Goal: Information Seeking & Learning: Learn about a topic

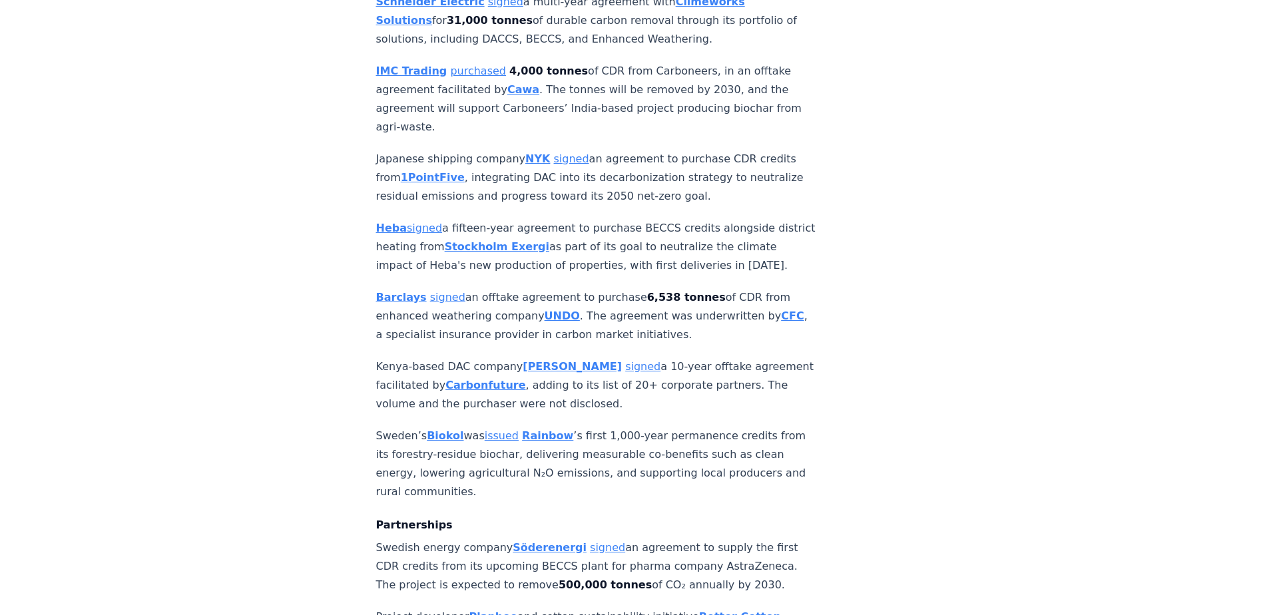
scroll to position [1198, 0]
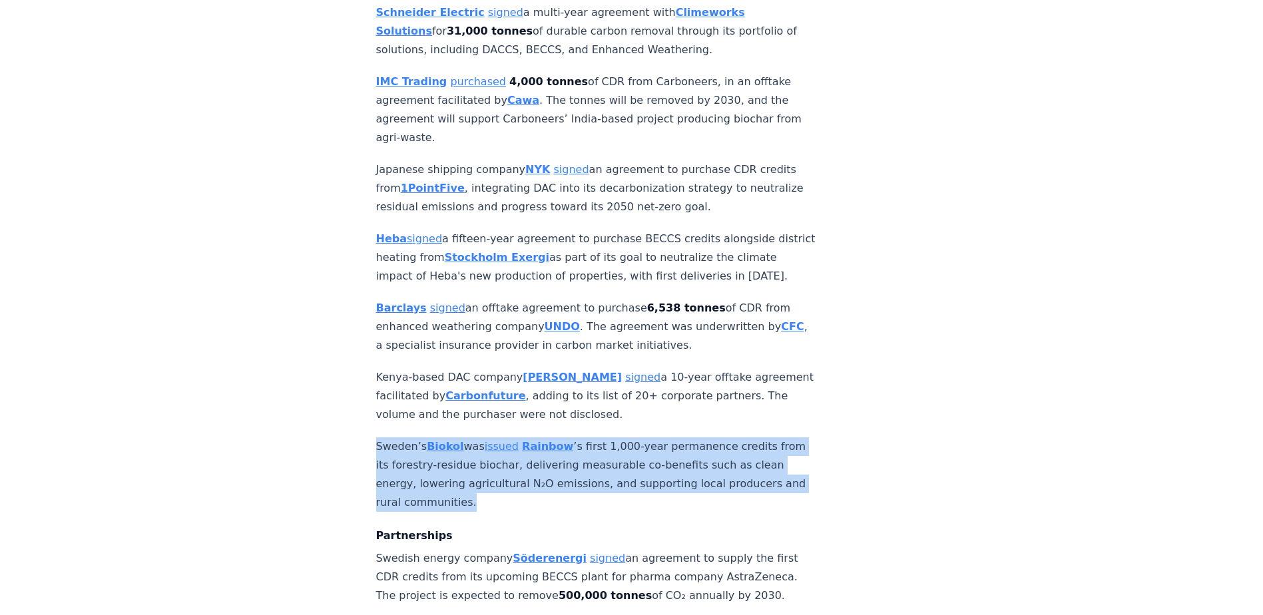
drag, startPoint x: 375, startPoint y: 404, endPoint x: 547, endPoint y: 461, distance: 180.8
click at [547, 375] on p "Sweden’s Biokol was issued Rainbow ’s first 1,000-year permanence credits from …" at bounding box center [596, 474] width 441 height 75
drag, startPoint x: 547, startPoint y: 461, endPoint x: 490, endPoint y: 448, distance: 58.6
copy p "Sweden’s Biokol was issued Rainbow ’s first 1,000-year permanence credits from …"
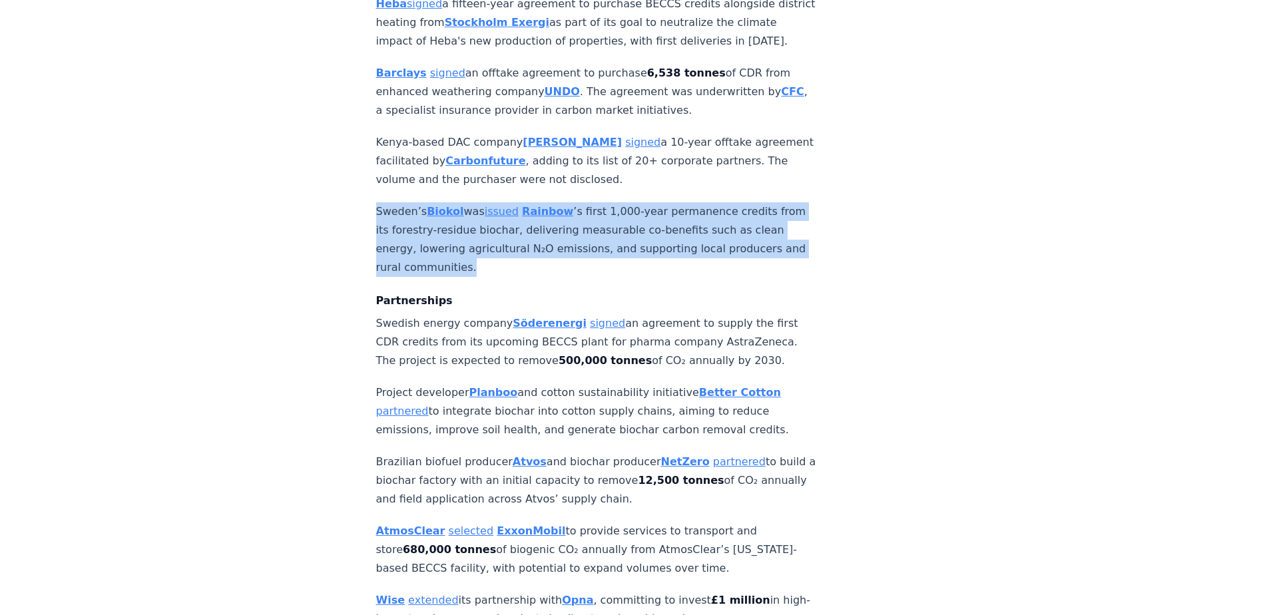
scroll to position [1464, 0]
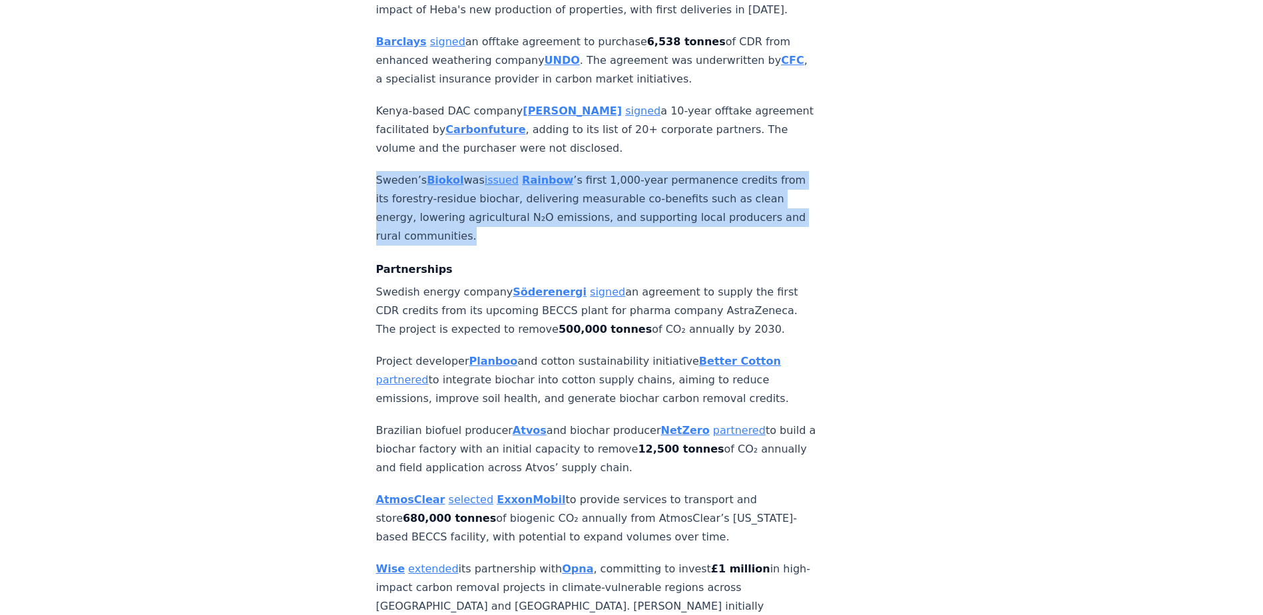
drag, startPoint x: 379, startPoint y: 319, endPoint x: 752, endPoint y: 353, distance: 374.9
click at [752, 353] on p "Project developer Planboo and cotton sustainability initiative Better Cotton pa…" at bounding box center [596, 380] width 441 height 56
drag, startPoint x: 752, startPoint y: 353, endPoint x: 644, endPoint y: 355, distance: 108.5
copy p "Project developer Planboo and cotton sustainability initiative Better Cotton pa…"
click at [482, 355] on strong "Planboo" at bounding box center [493, 361] width 49 height 13
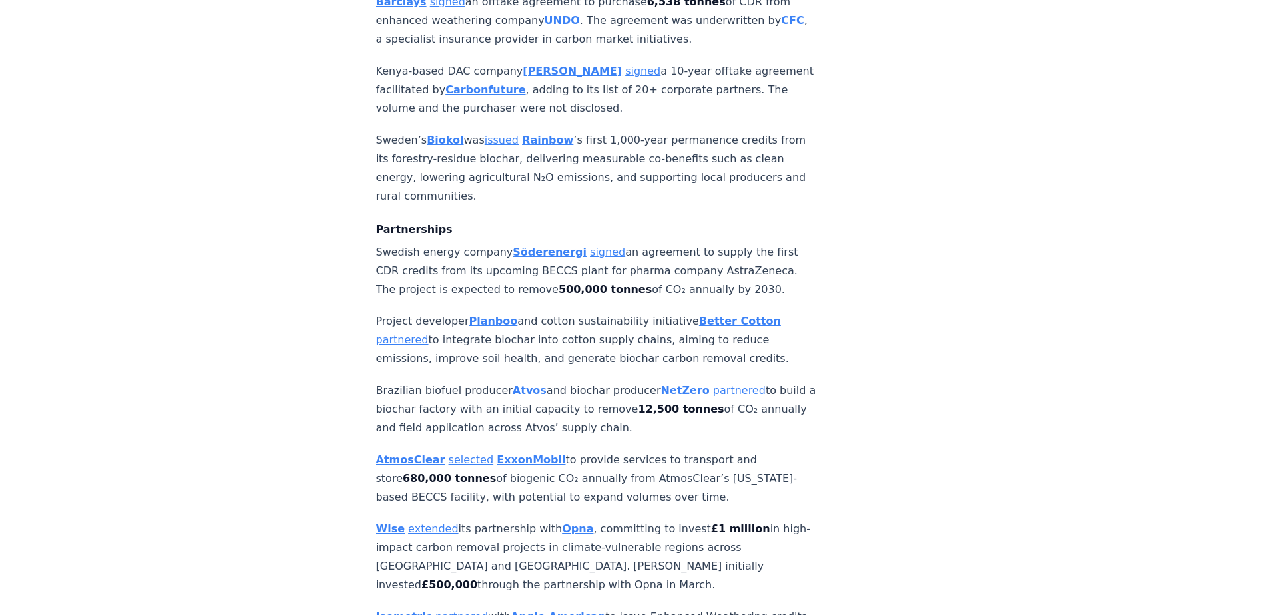
scroll to position [1531, 0]
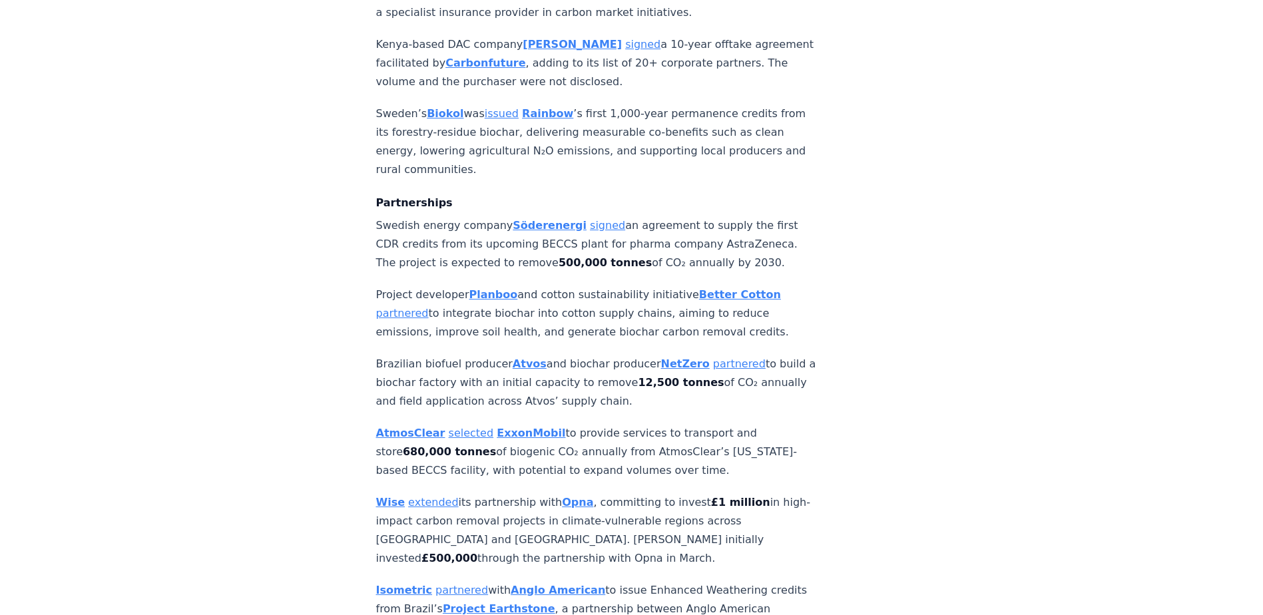
click at [518, 357] on strong "Atvos" at bounding box center [530, 363] width 34 height 13
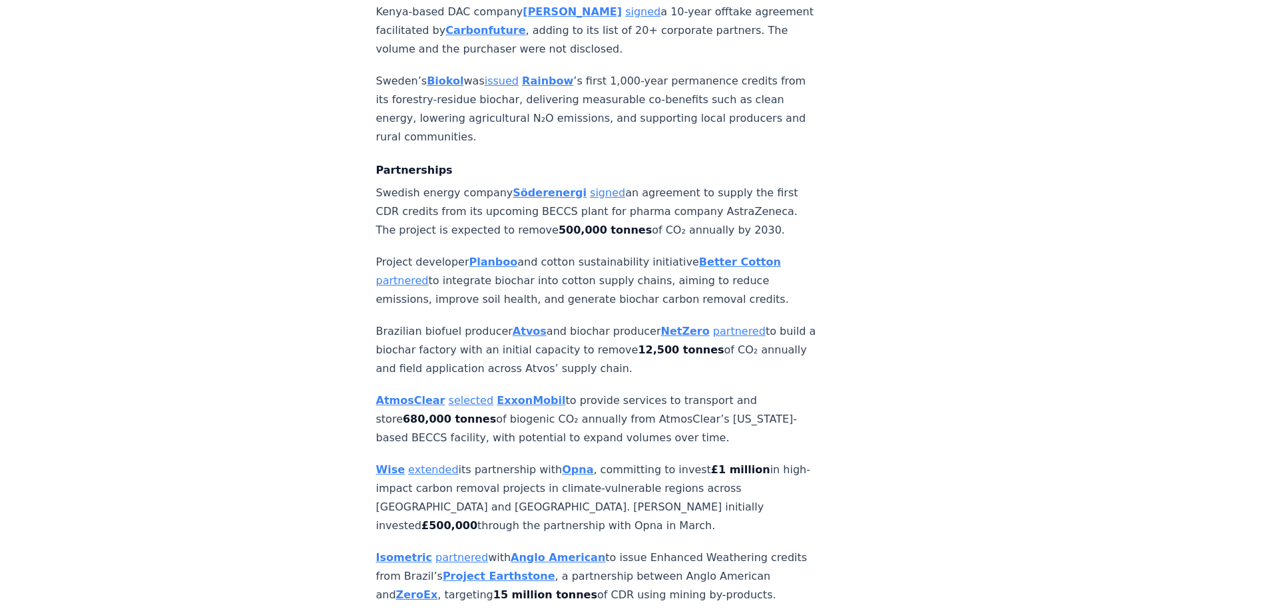
scroll to position [1597, 0]
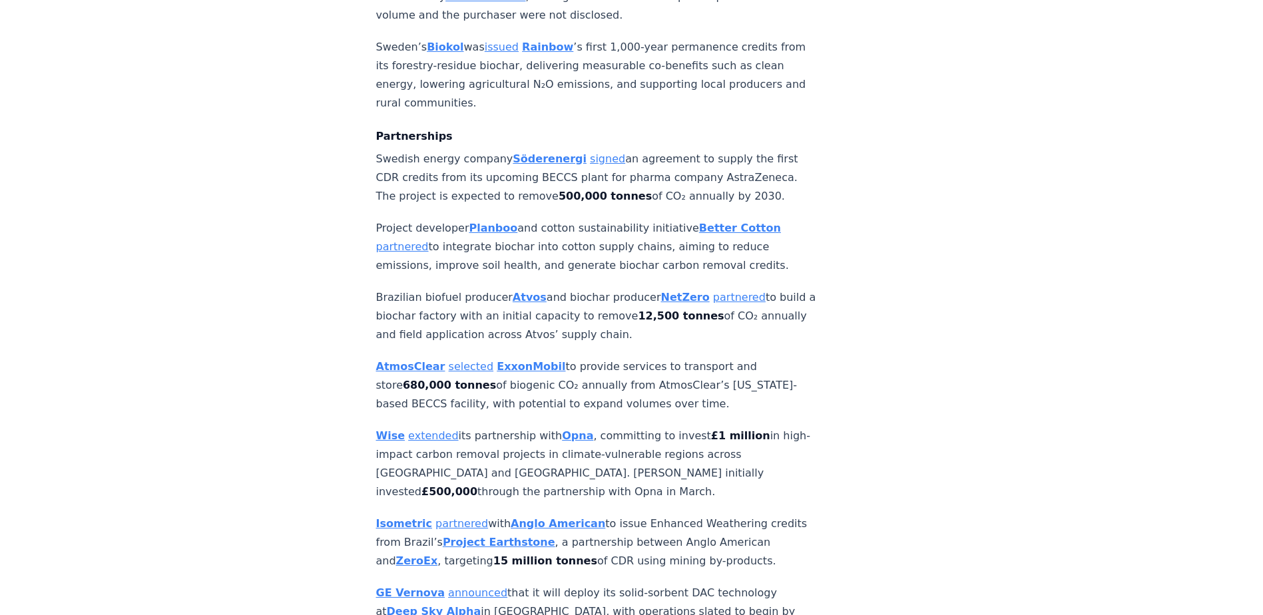
drag, startPoint x: 376, startPoint y: 252, endPoint x: 680, endPoint y: 295, distance: 306.5
click at [680, 295] on p "Brazilian biofuel producer Atvos and biochar producer NetZero partnered to buil…" at bounding box center [596, 316] width 441 height 56
drag, startPoint x: 680, startPoint y: 295, endPoint x: 596, endPoint y: 296, distance: 83.9
copy p "Brazilian biofuel producer Atvos and biochar producer NetZero partnered to buil…"
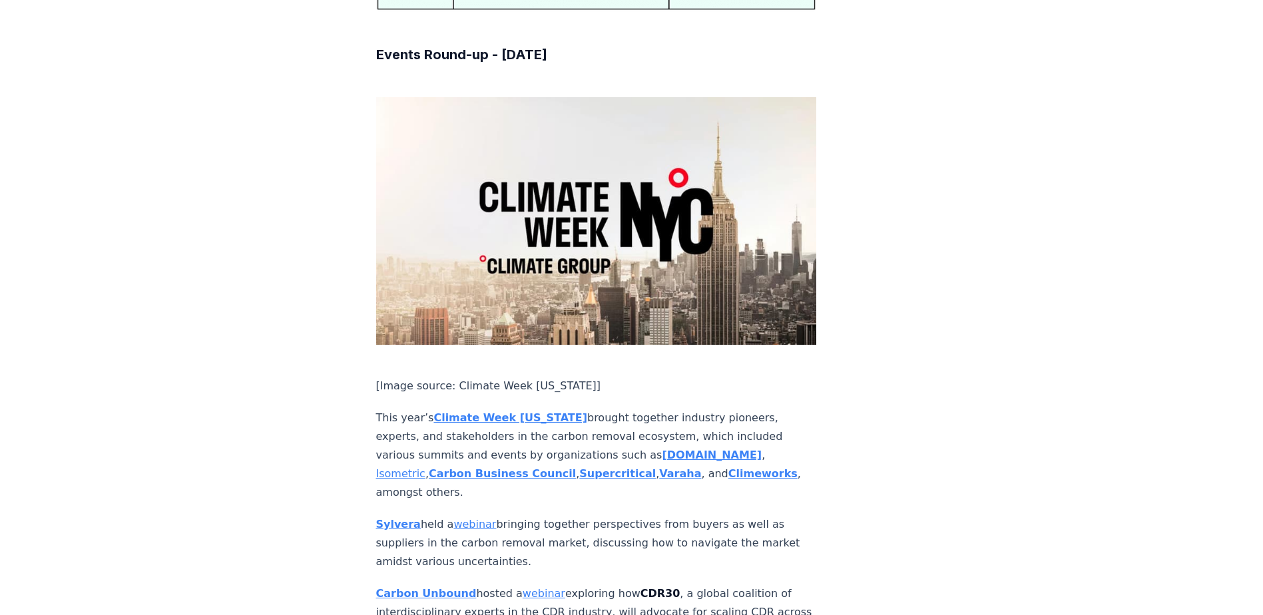
scroll to position [7721, 0]
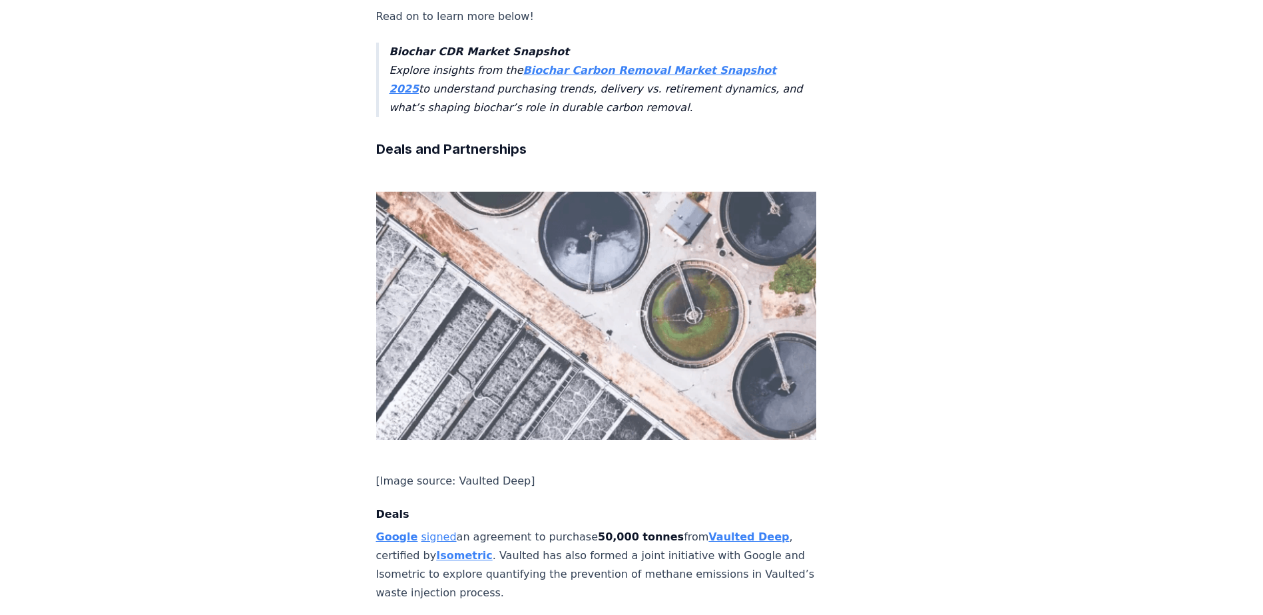
scroll to position [466, 0]
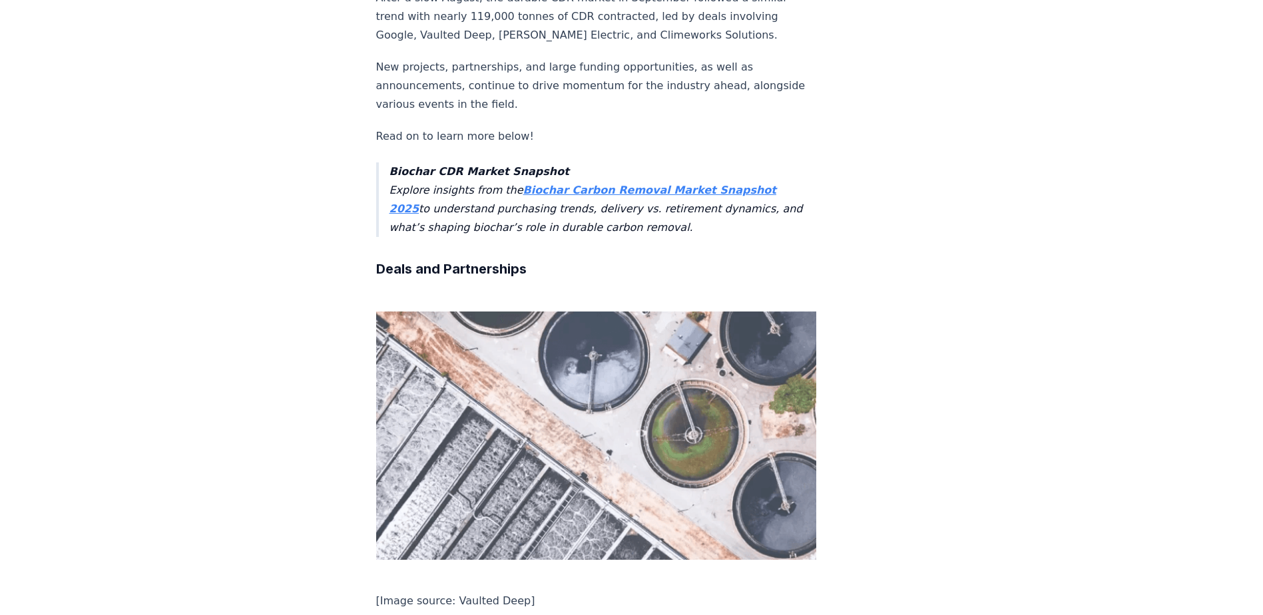
click at [676, 184] on strong "Biochar Carbon Removal Market Snapshot 2025" at bounding box center [582, 199] width 387 height 31
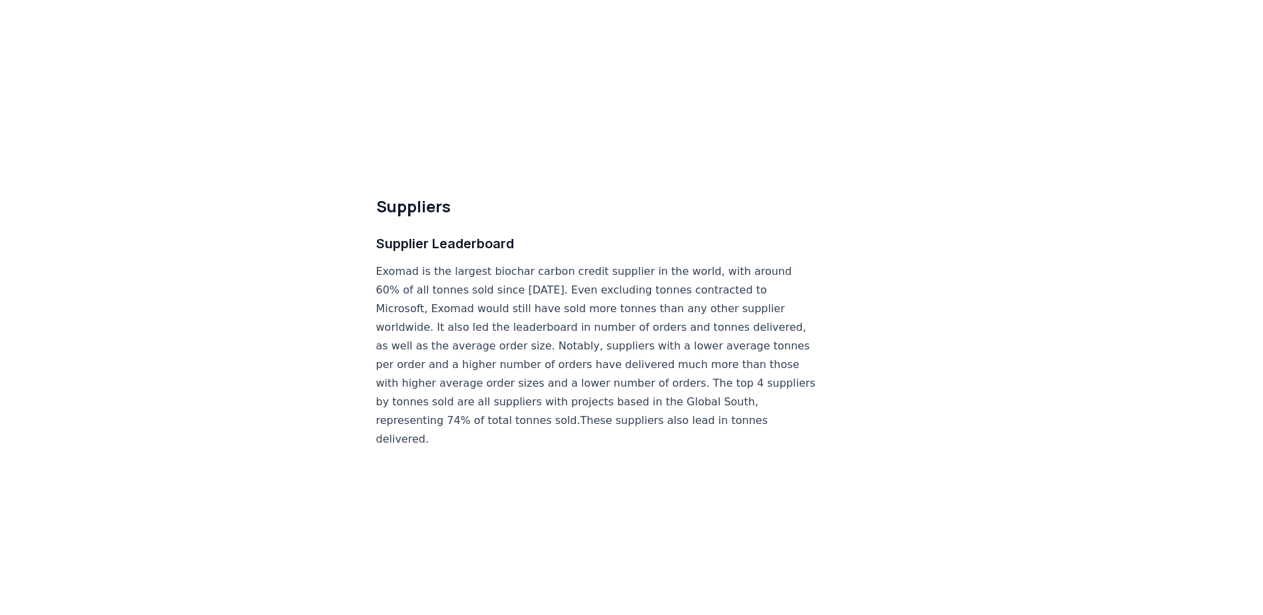
scroll to position [7455, 0]
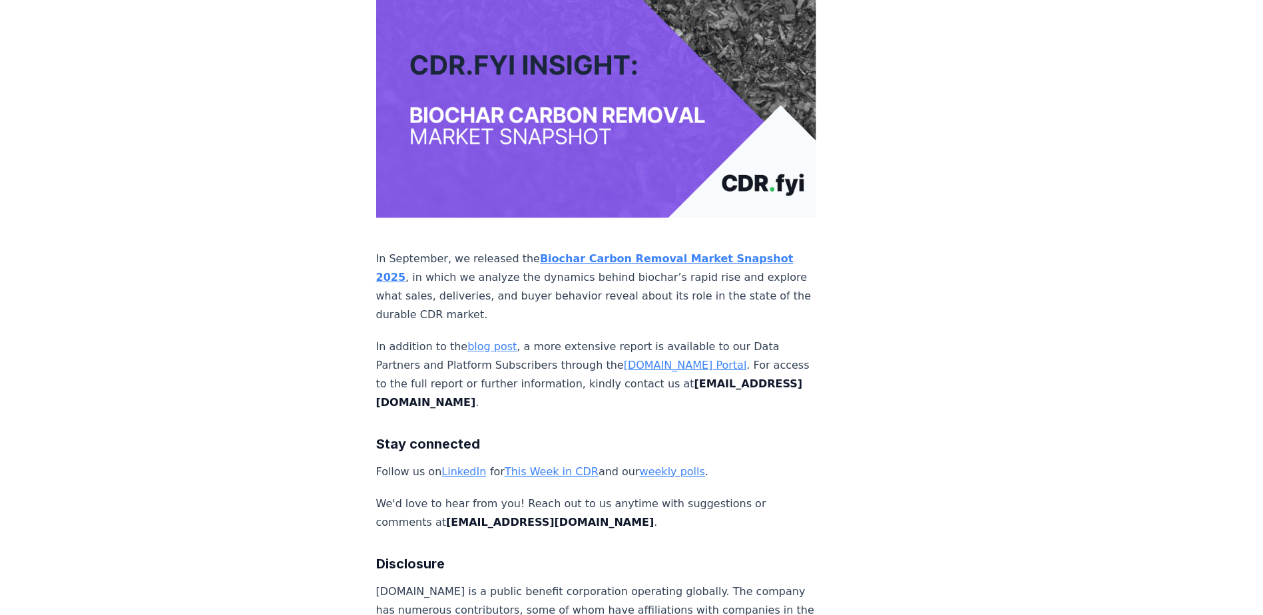
scroll to position [8653, 0]
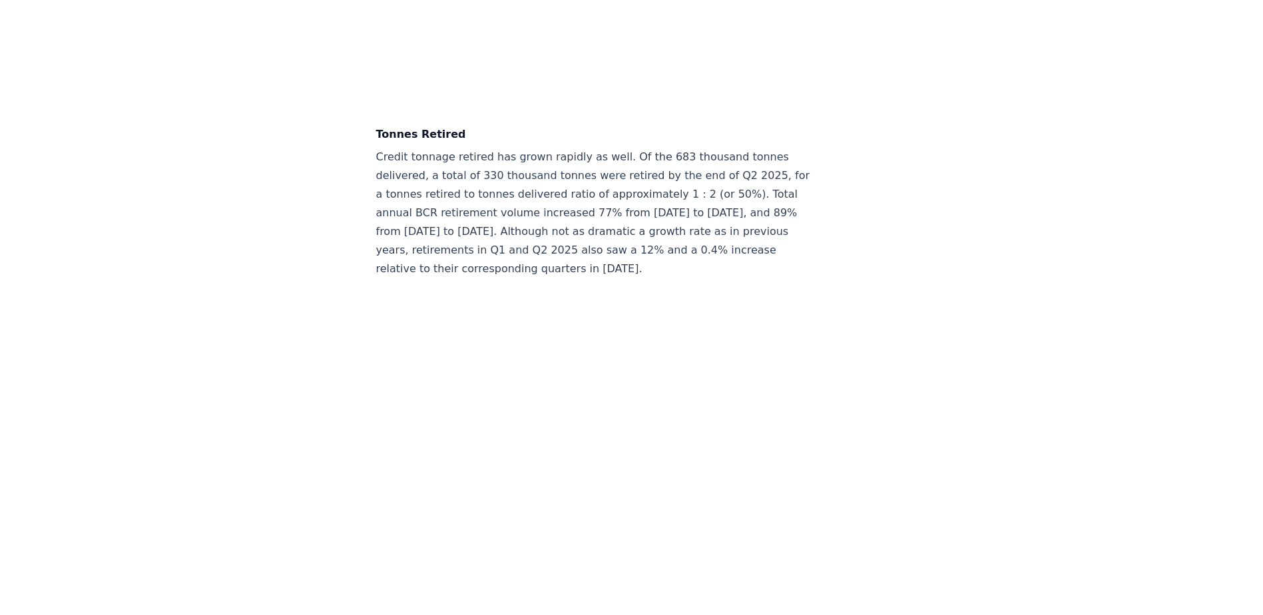
scroll to position [4659, 0]
